Goal: Transaction & Acquisition: Book appointment/travel/reservation

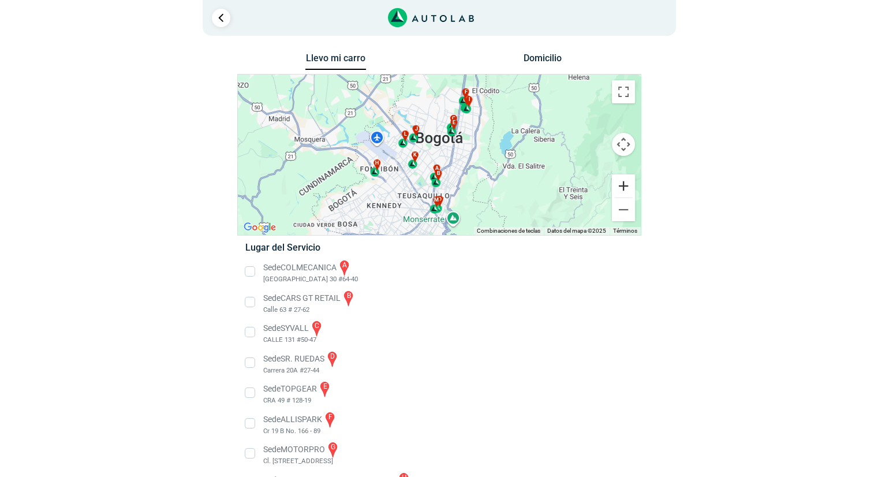
click at [624, 185] on button "Ampliar" at bounding box center [623, 185] width 23 height 23
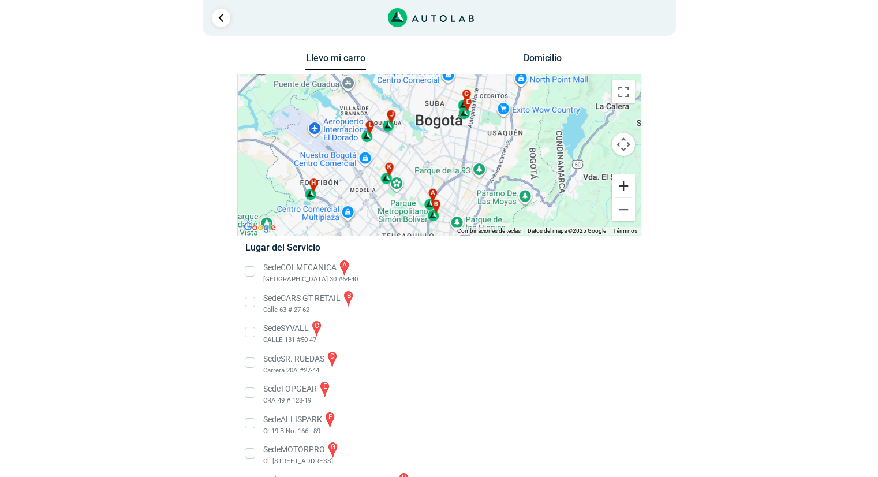
click at [624, 185] on button "Ampliar" at bounding box center [623, 185] width 23 height 23
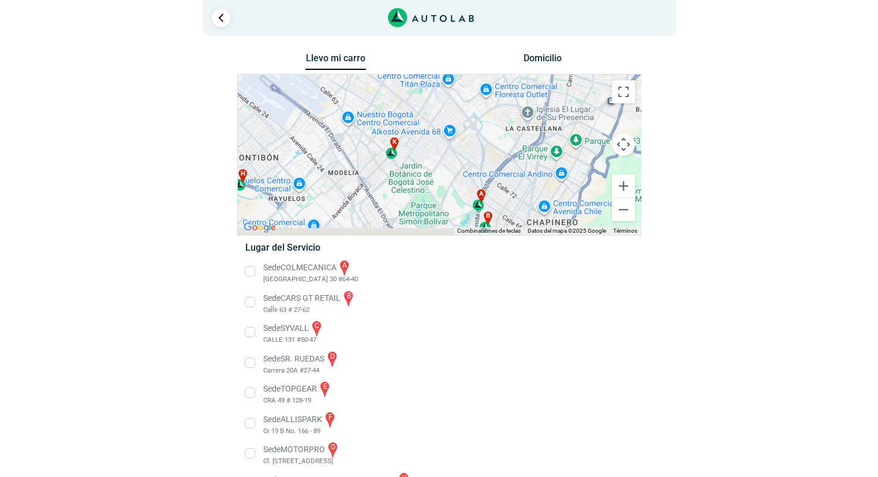
drag, startPoint x: 415, startPoint y: 143, endPoint x: 479, endPoint y: 86, distance: 85.8
click at [479, 86] on div "a b c d e f g" at bounding box center [439, 154] width 403 height 160
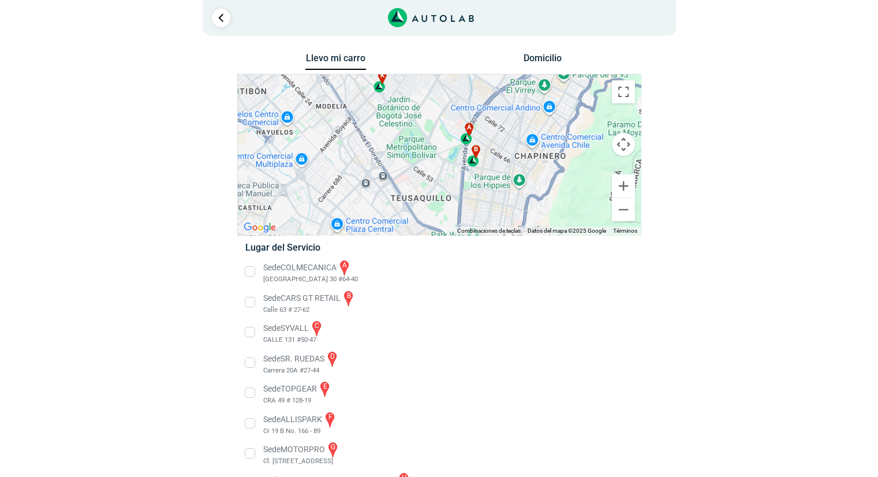
drag, startPoint x: 454, startPoint y: 182, endPoint x: 443, endPoint y: 120, distance: 63.4
click at [443, 120] on div "a b c d e f g" at bounding box center [439, 154] width 403 height 160
click at [249, 272] on li "Sede COLMECANICA a [GEOGRAPHIC_DATA] 30 #64-40" at bounding box center [439, 271] width 404 height 26
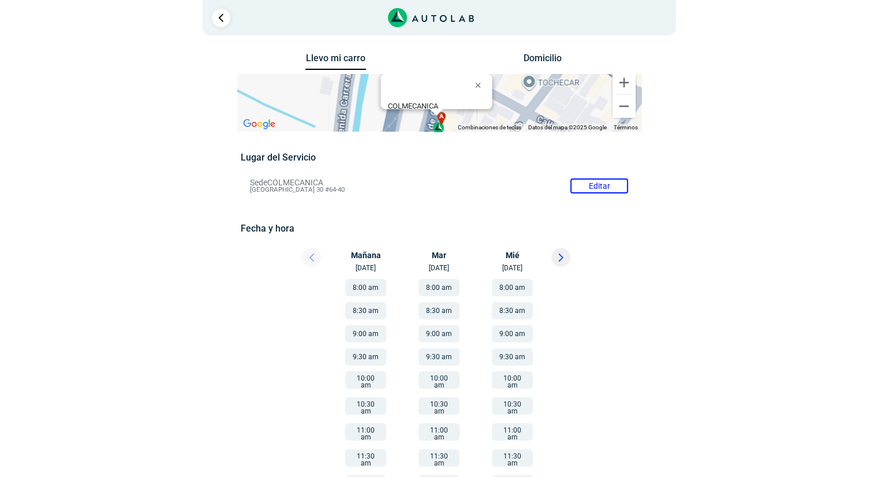
click at [441, 288] on button "8:00 am" at bounding box center [438, 287] width 41 height 17
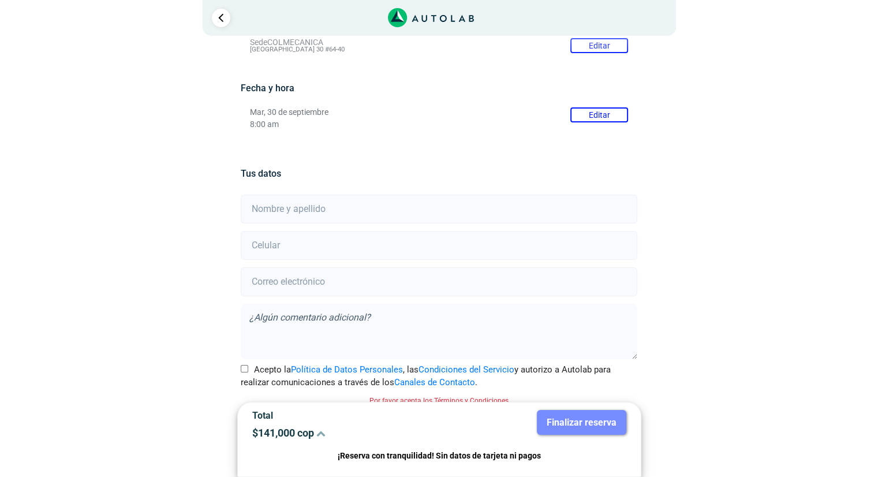
scroll to position [150, 0]
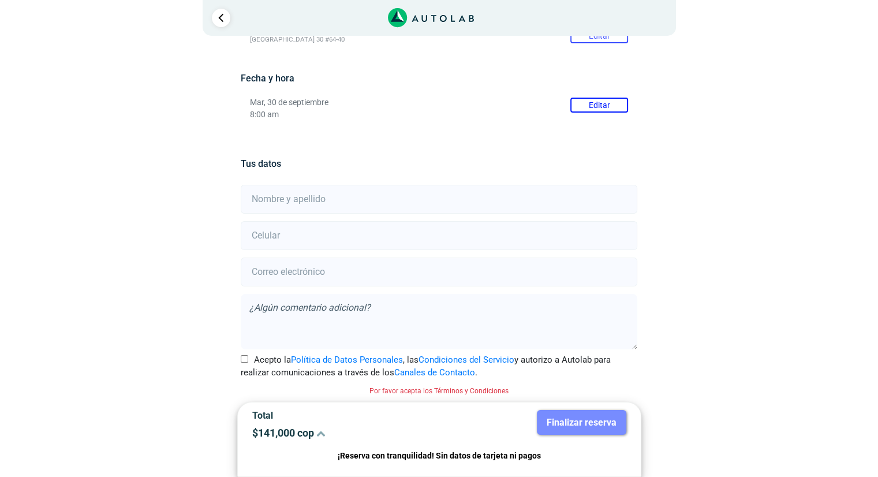
click at [288, 207] on input "text" at bounding box center [439, 199] width 396 height 29
type input "[PERSON_NAME]"
click at [294, 239] on input "number" at bounding box center [439, 235] width 396 height 29
type input "3112513498"
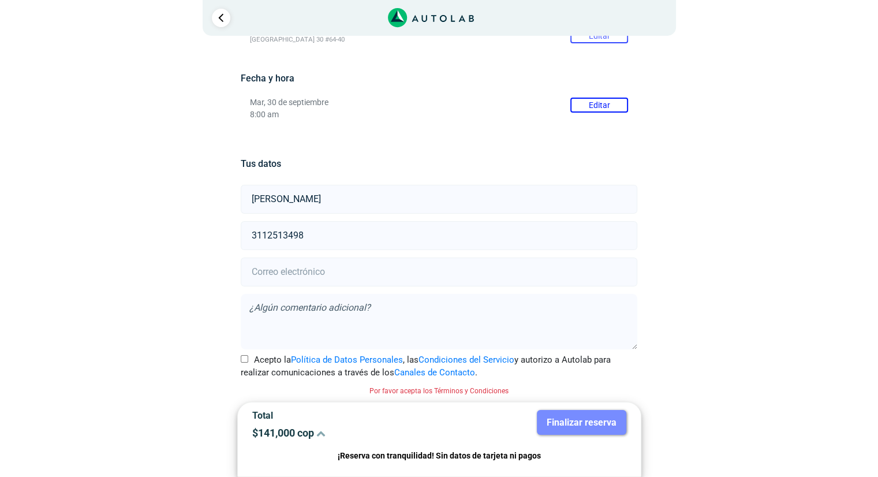
click at [295, 272] on input "email" at bounding box center [439, 271] width 396 height 29
type input "[PERSON_NAME][EMAIL_ADDRESS][PERSON_NAME][DOMAIN_NAME]"
click at [247, 357] on input "Acepto la Política de Datos Personales , las Condiciones del Servicio y autoriz…" at bounding box center [245, 359] width 8 height 8
checkbox input "true"
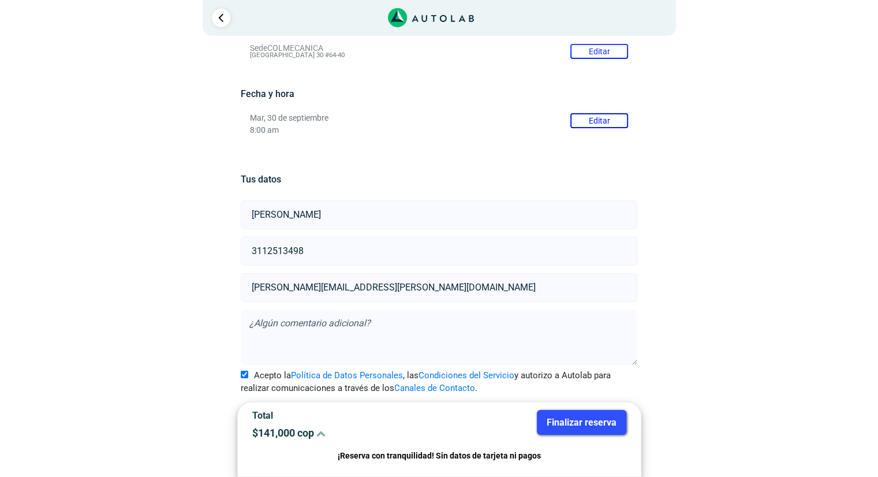
click at [598, 418] on button "Finalizar reserva" at bounding box center [581, 422] width 89 height 25
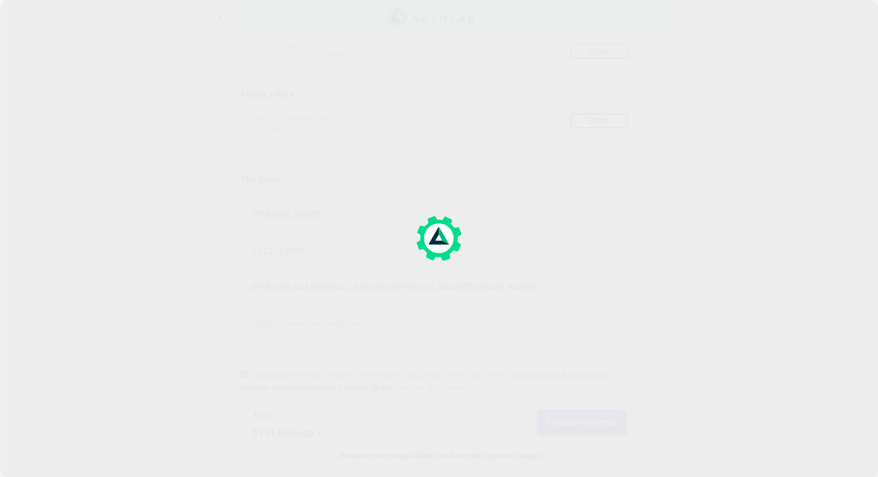
scroll to position [0, 0]
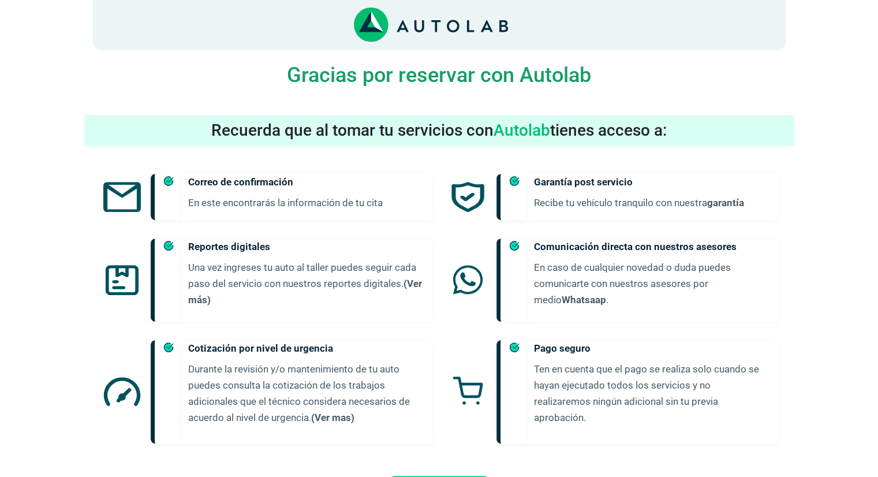
scroll to position [173, 0]
